Goal: Check status: Check status

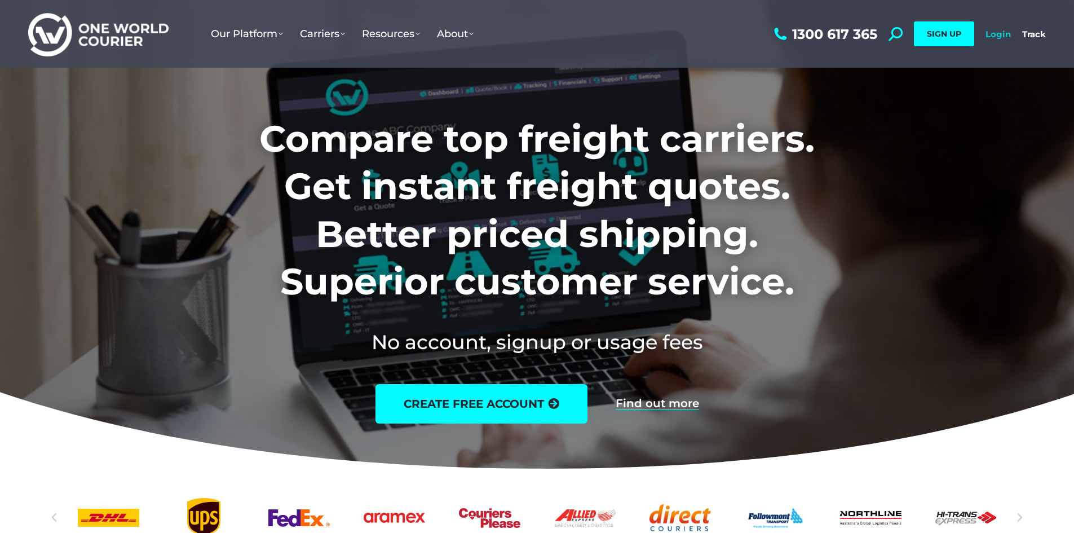
drag, startPoint x: 1003, startPoint y: 33, endPoint x: 1006, endPoint y: 39, distance: 6.3
click at [1003, 33] on link "Login" at bounding box center [997, 34] width 25 height 11
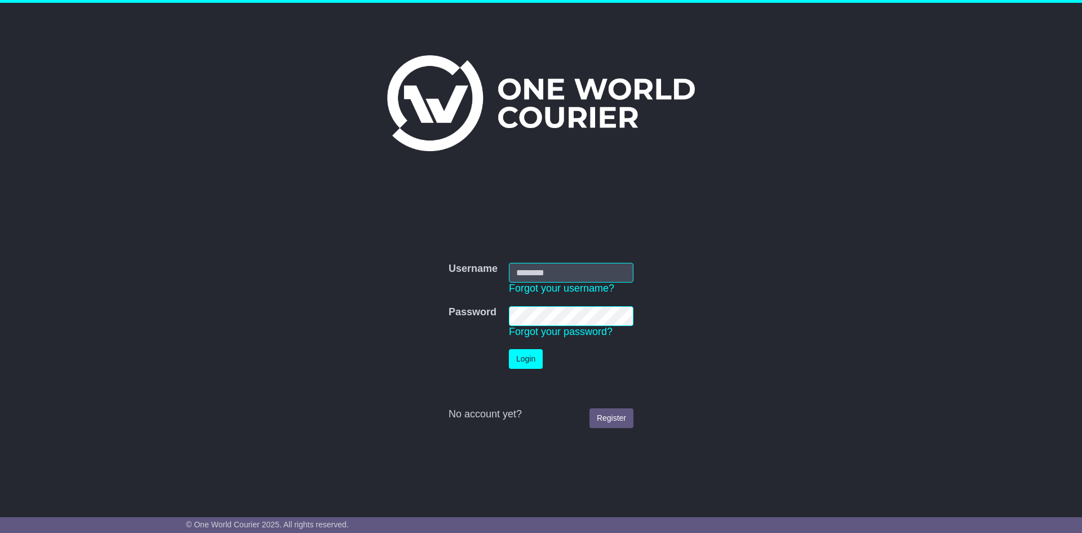
type input "**********"
click at [522, 356] on button "Login" at bounding box center [526, 359] width 34 height 20
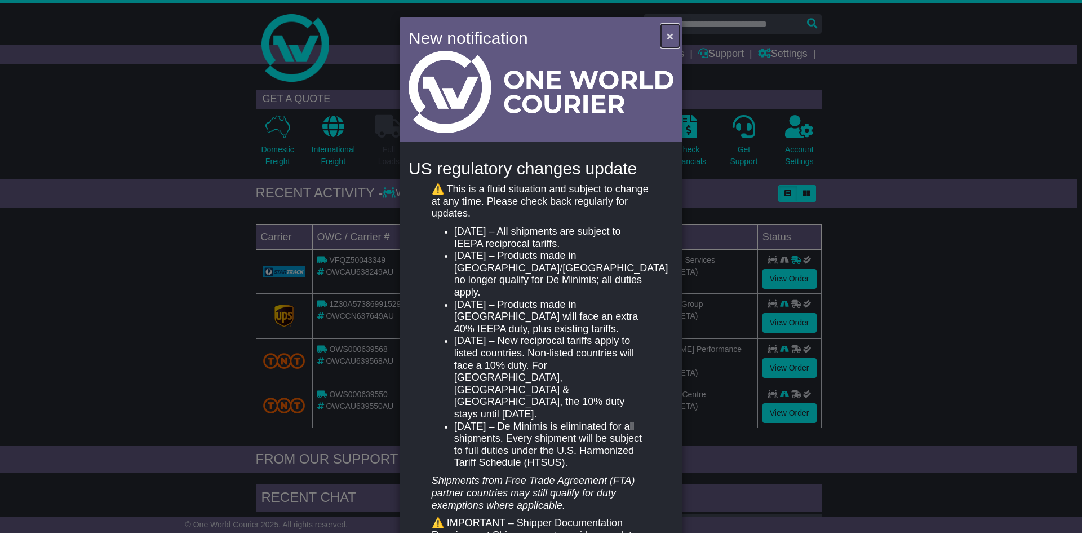
click at [667, 36] on span "×" at bounding box center [670, 35] width 7 height 13
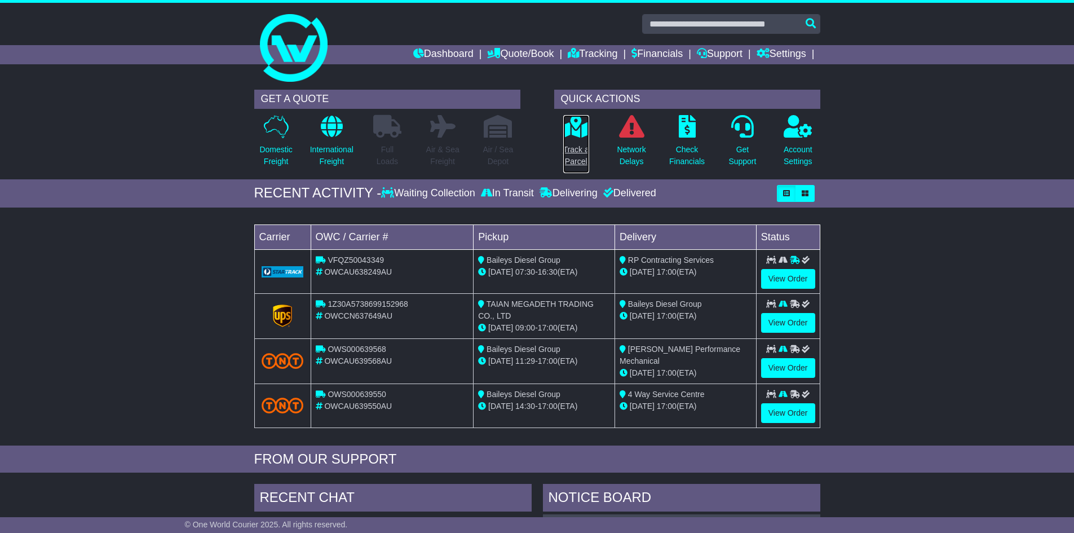
click at [584, 127] on icon at bounding box center [575, 126] width 25 height 23
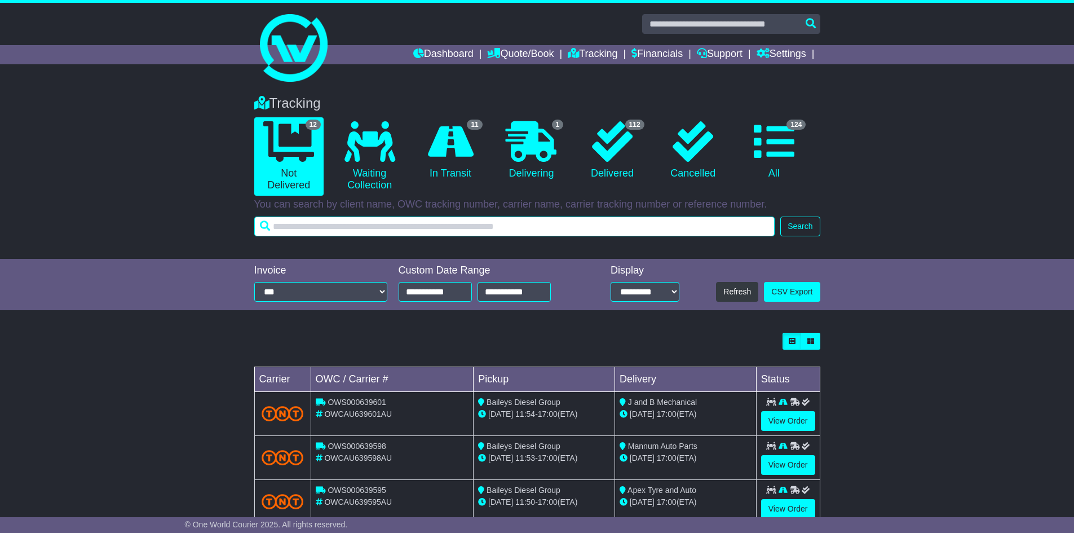
click at [353, 227] on input "text" at bounding box center [514, 226] width 521 height 20
type input "**********"
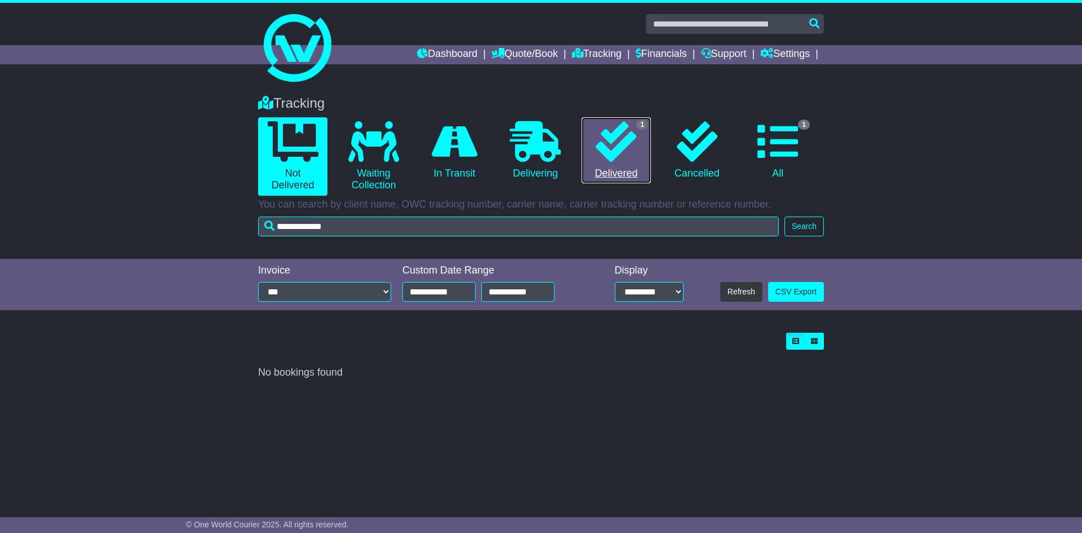
click at [624, 152] on icon at bounding box center [616, 141] width 41 height 41
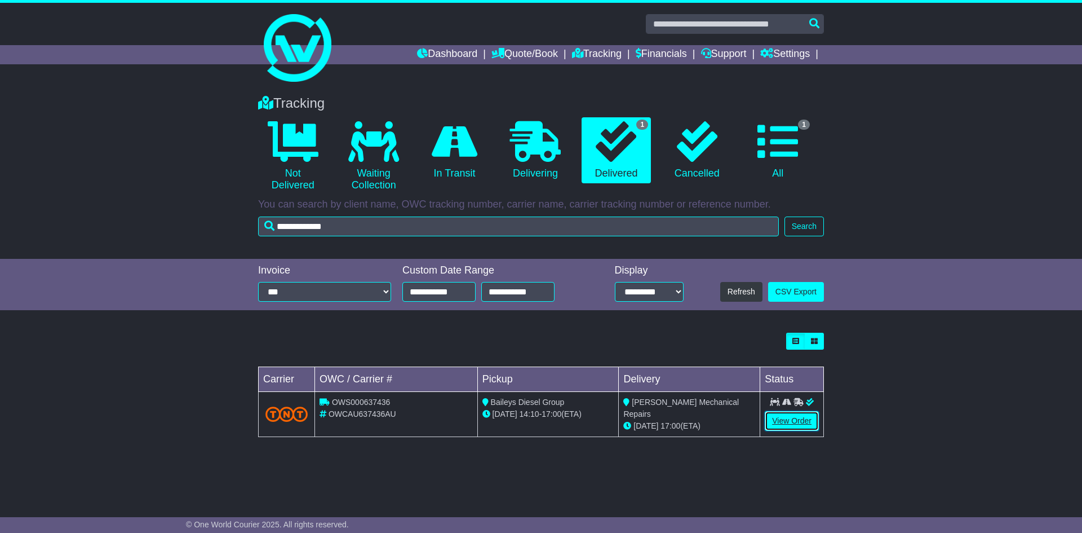
click at [791, 415] on link "View Order" at bounding box center [792, 421] width 54 height 20
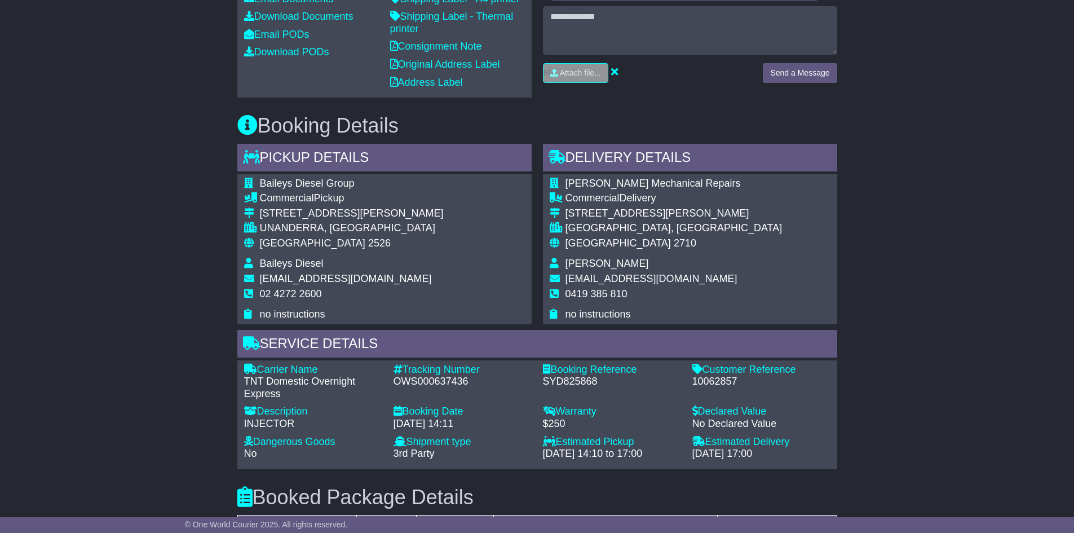
scroll to position [184, 0]
